Goal: Information Seeking & Learning: Check status

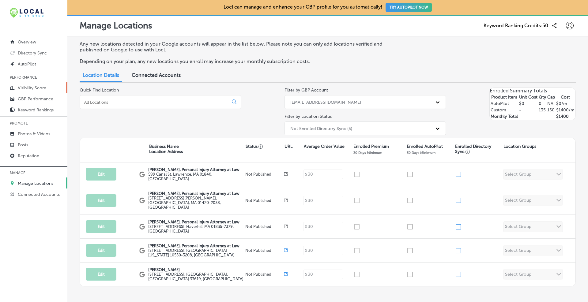
scroll to position [25, 0]
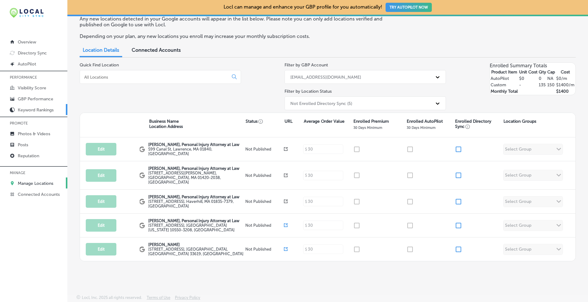
click at [32, 109] on p "Keyword Rankings" at bounding box center [36, 109] width 36 height 5
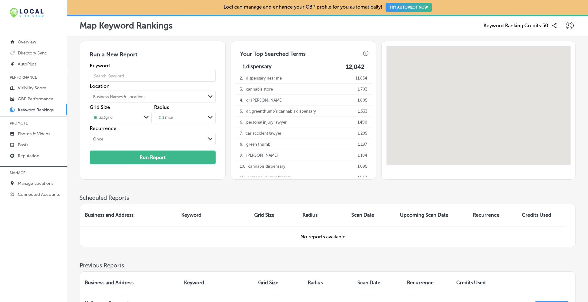
scroll to position [51, 0]
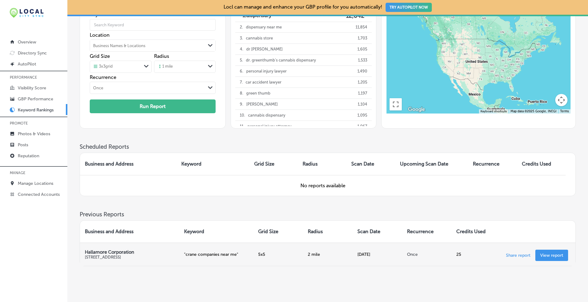
click at [557, 259] on link "View report" at bounding box center [551, 255] width 33 height 11
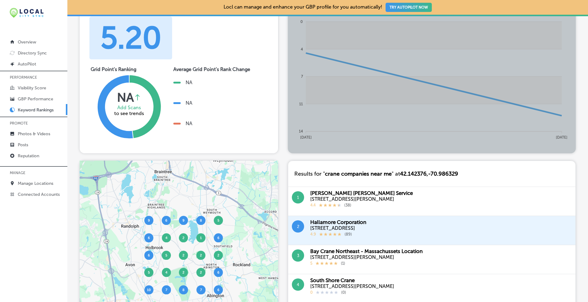
scroll to position [51, 0]
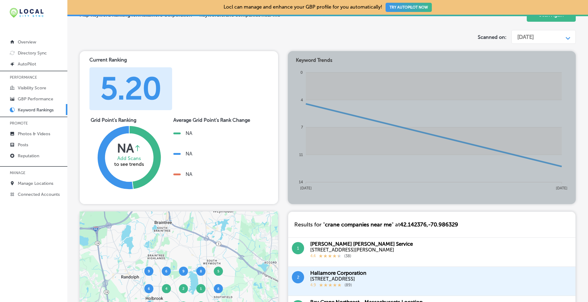
click at [533, 35] on div "[DATE]" at bounding box center [525, 37] width 17 height 7
click at [488, 28] on div "Map Keyword Ranking for: Hallamore Corporation Keyword: crane companies near me…" at bounding box center [328, 15] width 496 height 24
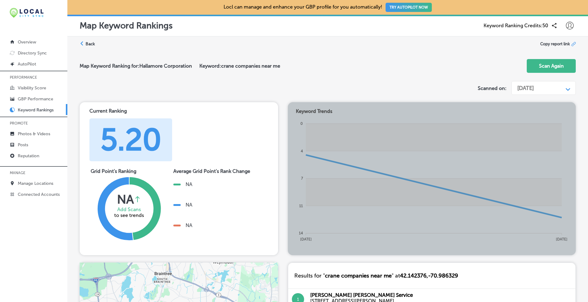
click at [86, 46] on label "Back" at bounding box center [89, 44] width 9 height 6
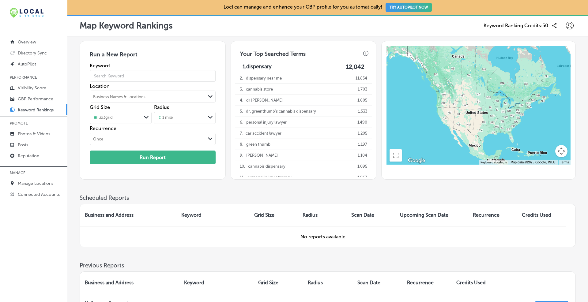
scroll to position [72, 0]
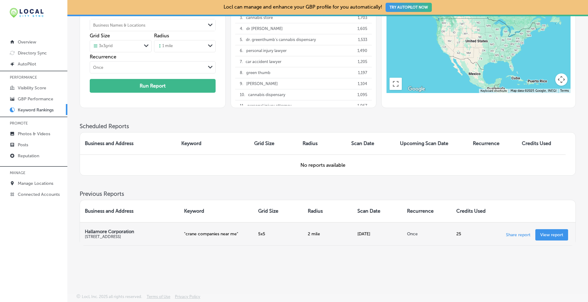
click at [293, 233] on td "5 x 5" at bounding box center [278, 233] width 50 height 23
click at [223, 232] on p "" crane companies near me "" at bounding box center [216, 233] width 65 height 5
click at [550, 233] on p "View report" at bounding box center [551, 234] width 23 height 5
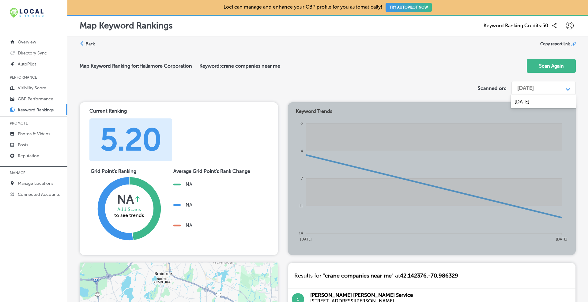
click at [533, 89] on div "[DATE]" at bounding box center [525, 88] width 17 height 7
click at [484, 72] on div "Map Keyword Ranking for: Hallamore Corporation Keyword: crane companies near me…" at bounding box center [328, 66] width 496 height 24
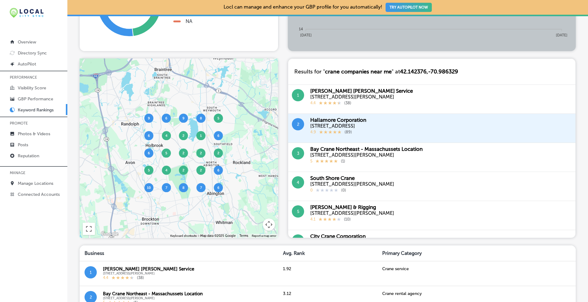
scroll to position [51, 0]
